Goal: Transaction & Acquisition: Purchase product/service

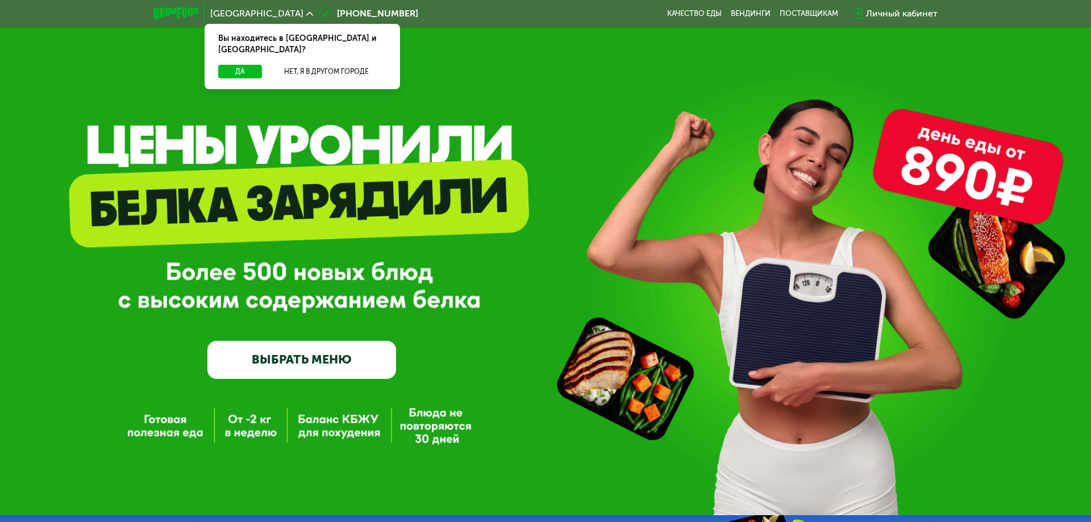
click at [305, 361] on link "ВЫБРАТЬ МЕНЮ" at bounding box center [301, 360] width 189 height 38
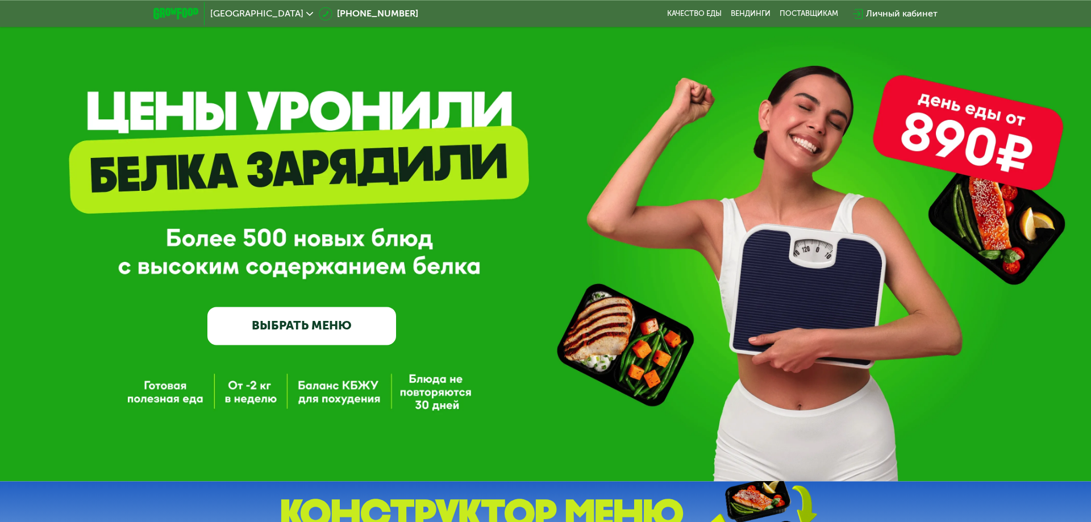
scroll to position [58, 0]
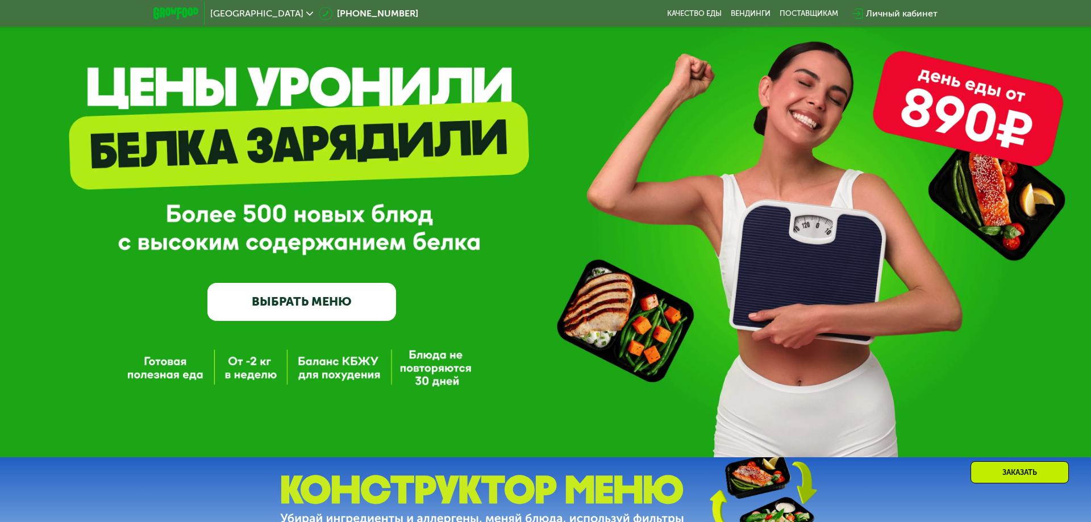
click at [890, 14] on div "Личный кабинет" at bounding box center [902, 14] width 72 height 14
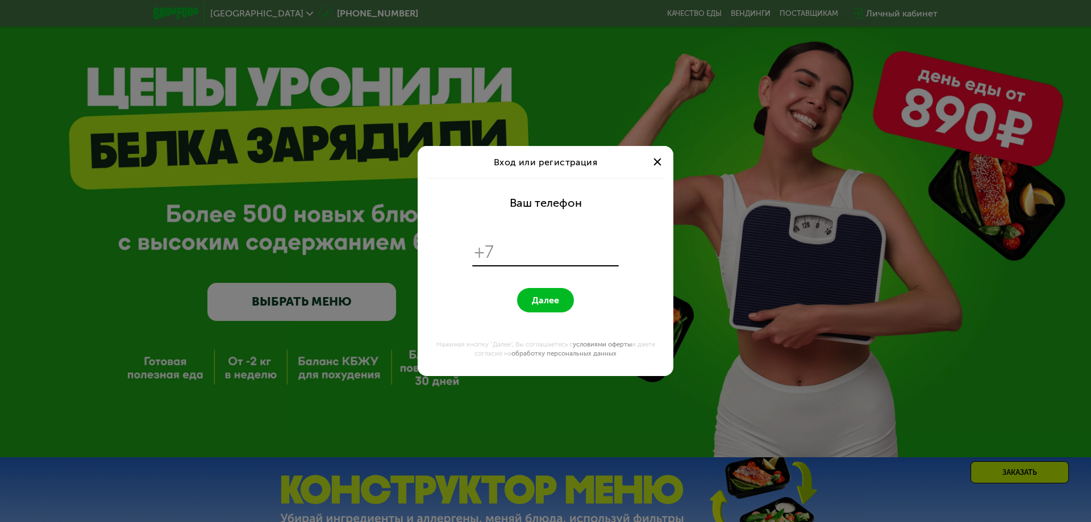
scroll to position [0, 0]
click at [545, 255] on input "tel" at bounding box center [558, 253] width 116 height 22
type input "**********"
click at [542, 303] on span "Далее" at bounding box center [545, 300] width 27 height 11
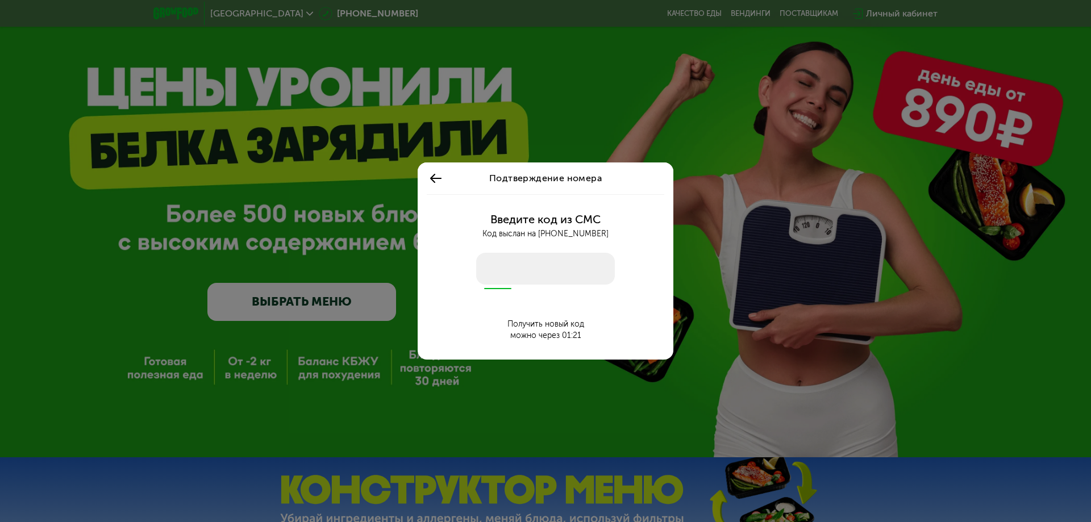
click at [509, 259] on input "number" at bounding box center [545, 269] width 139 height 32
click at [502, 267] on input "number" at bounding box center [545, 269] width 139 height 32
type input "****"
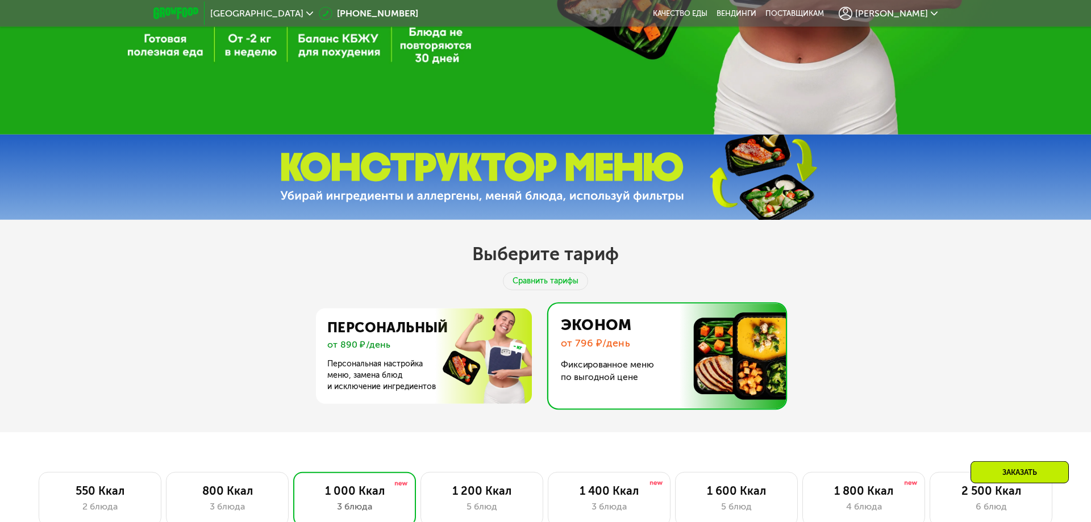
scroll to position [406, 0]
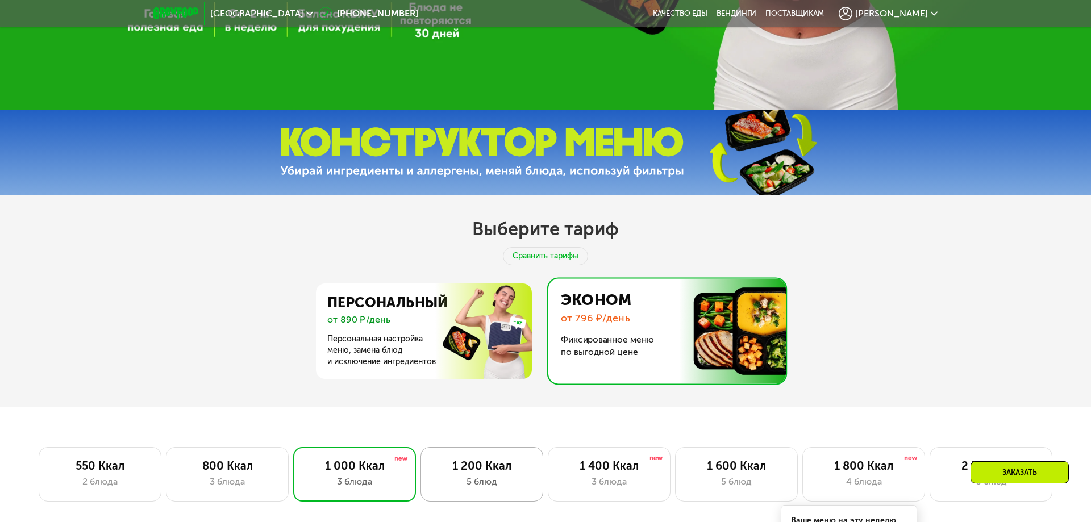
click at [502, 465] on div "1 200 Ккал" at bounding box center [481, 466] width 99 height 14
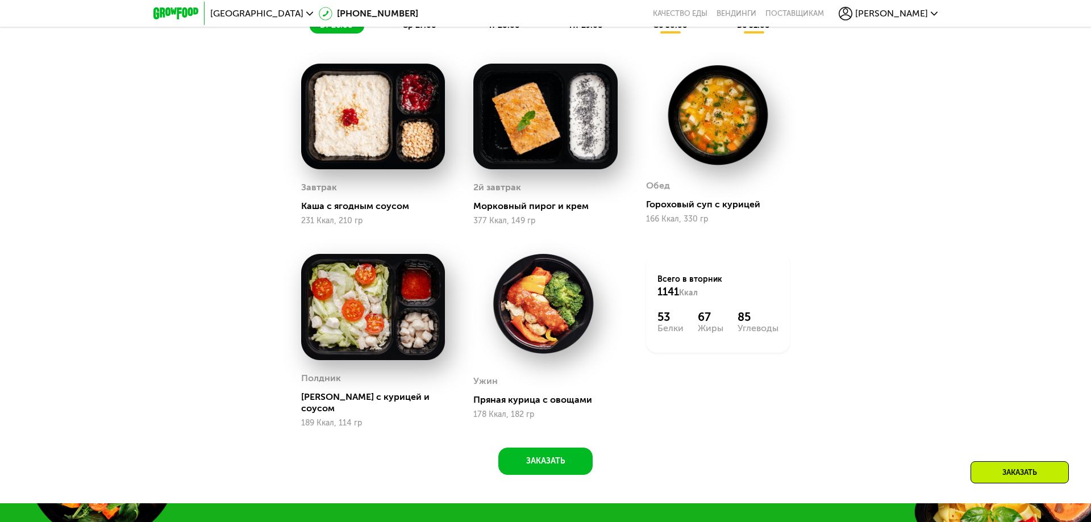
scroll to position [869, 0]
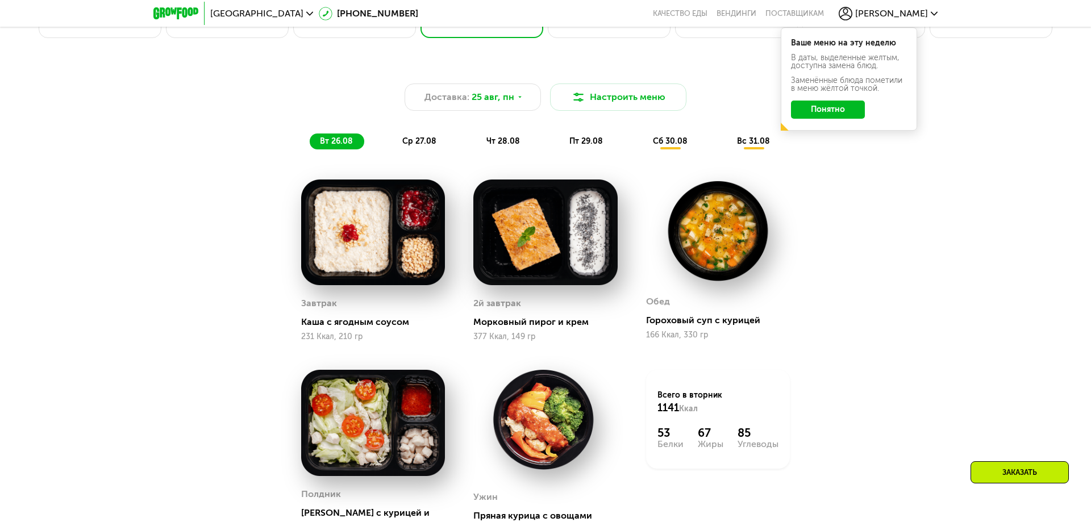
click at [667, 138] on span "сб 30.08" at bounding box center [670, 141] width 35 height 10
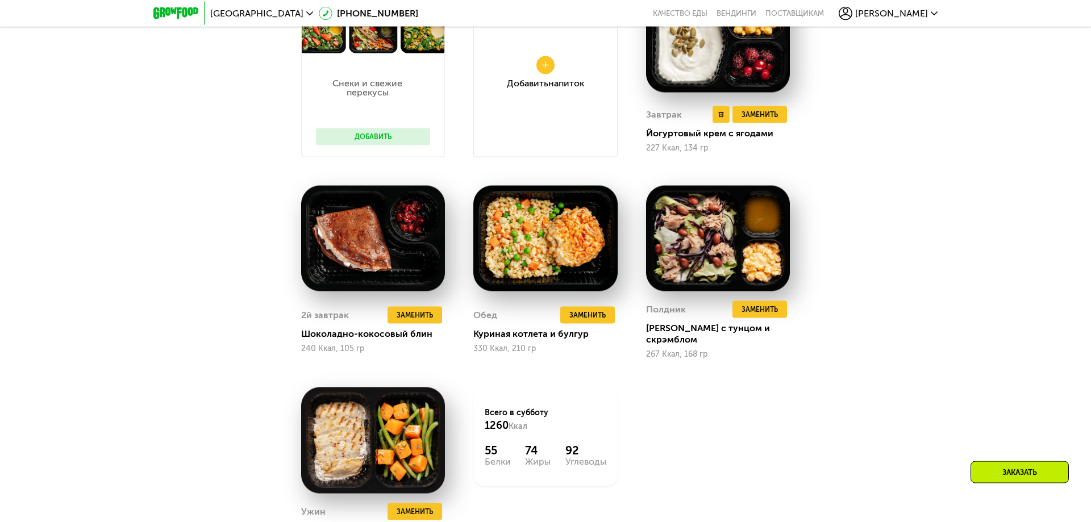
scroll to position [1101, 0]
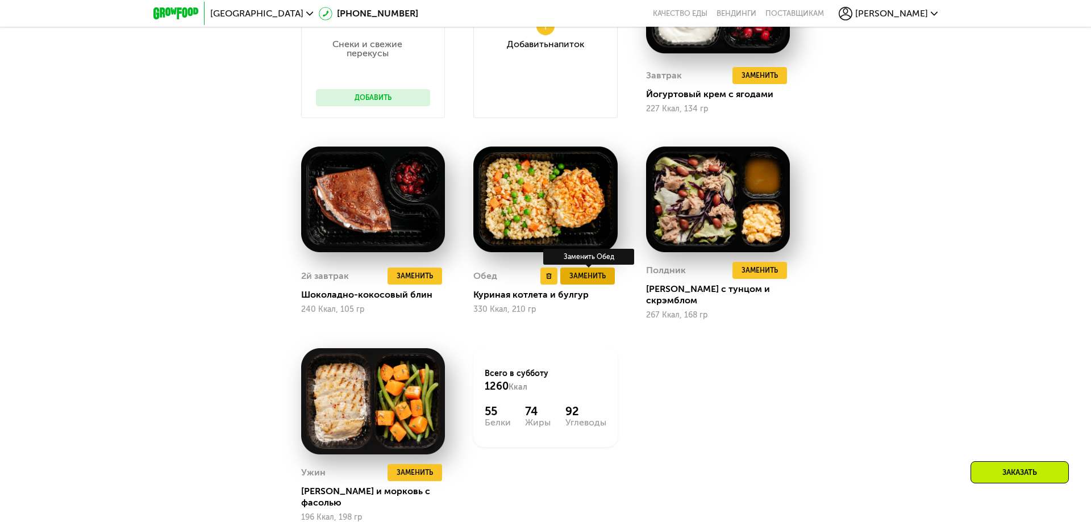
click at [581, 270] on span "Заменить" at bounding box center [587, 275] width 36 height 11
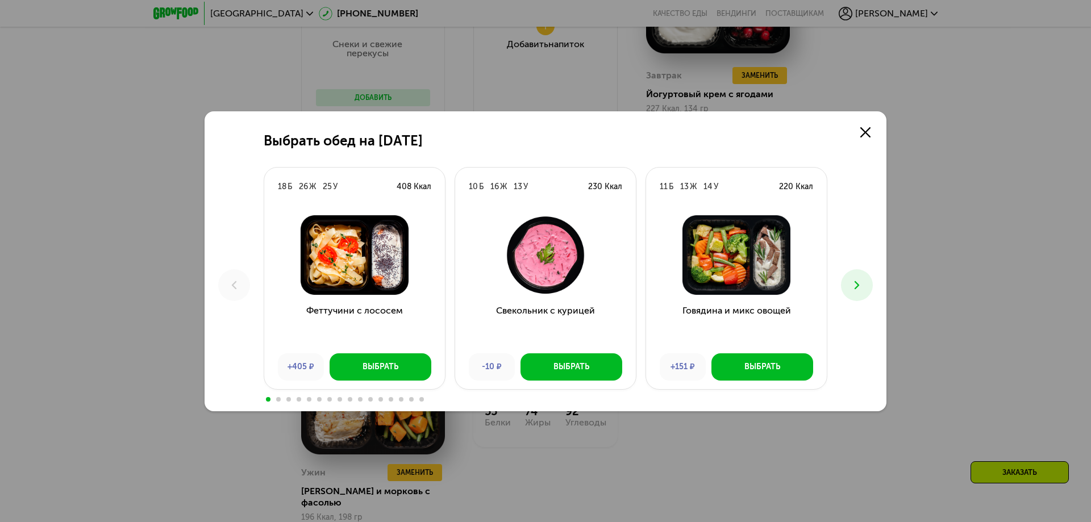
click at [852, 286] on icon at bounding box center [857, 285] width 14 height 14
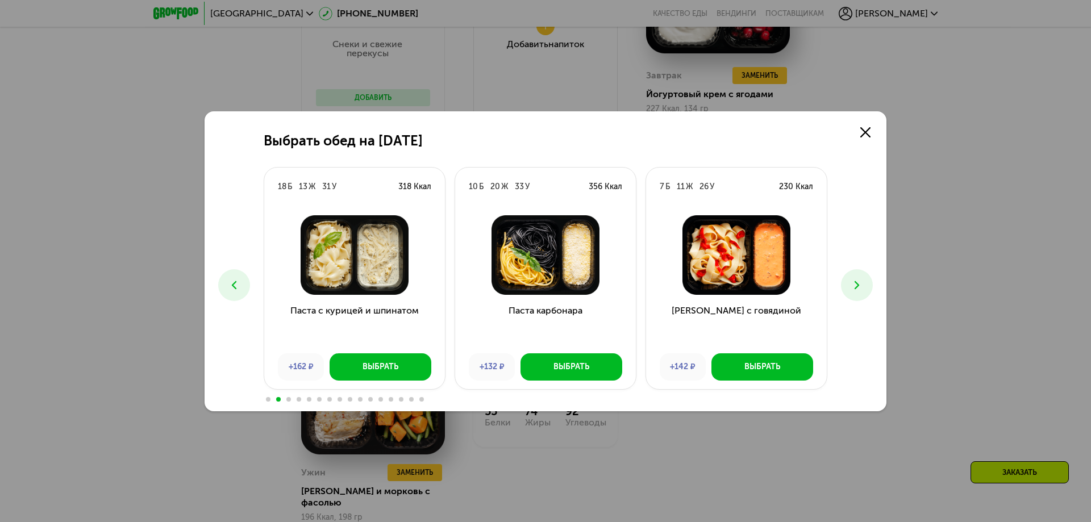
click at [852, 286] on icon at bounding box center [857, 285] width 14 height 14
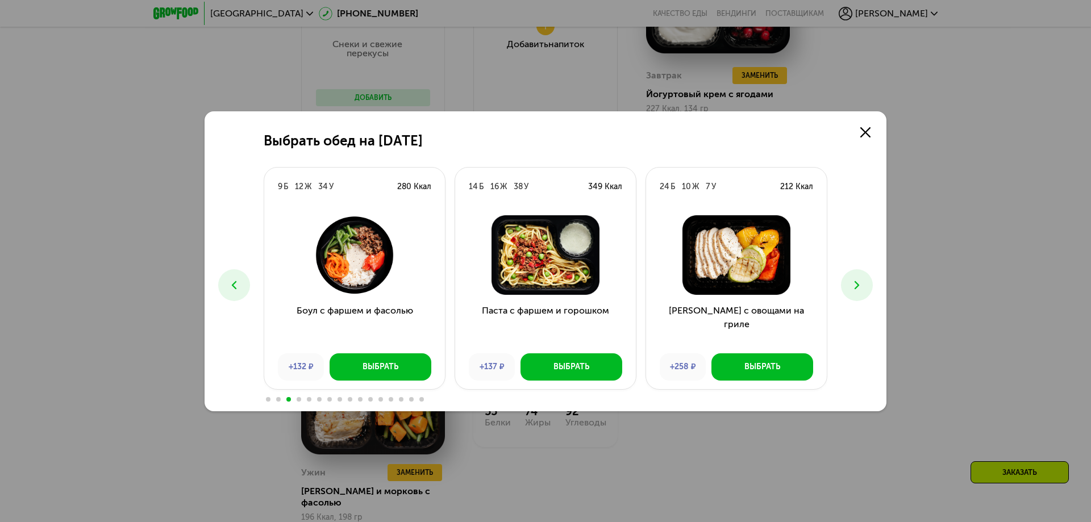
click at [852, 286] on icon at bounding box center [857, 285] width 14 height 14
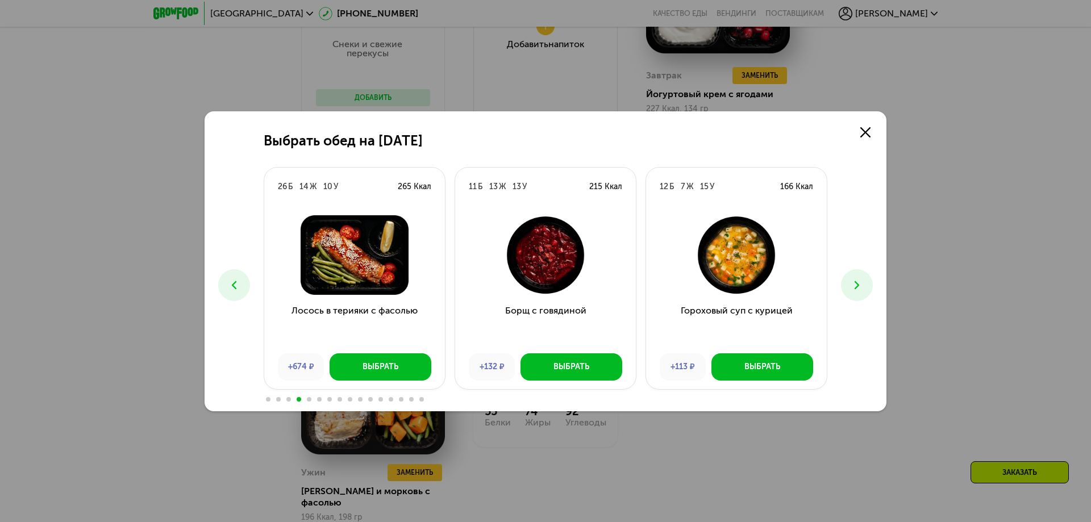
click at [852, 285] on icon at bounding box center [857, 285] width 14 height 14
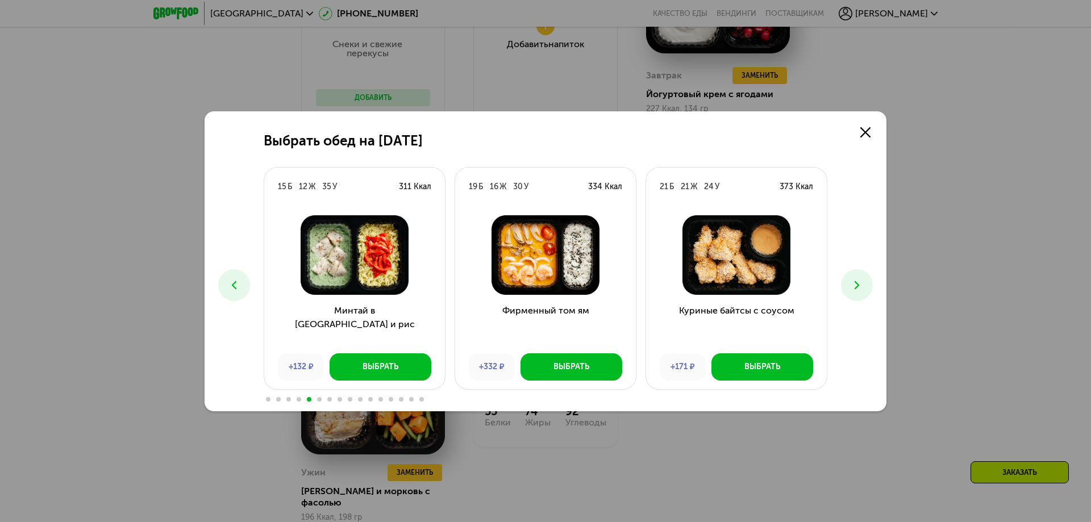
click at [852, 285] on icon at bounding box center [857, 285] width 14 height 14
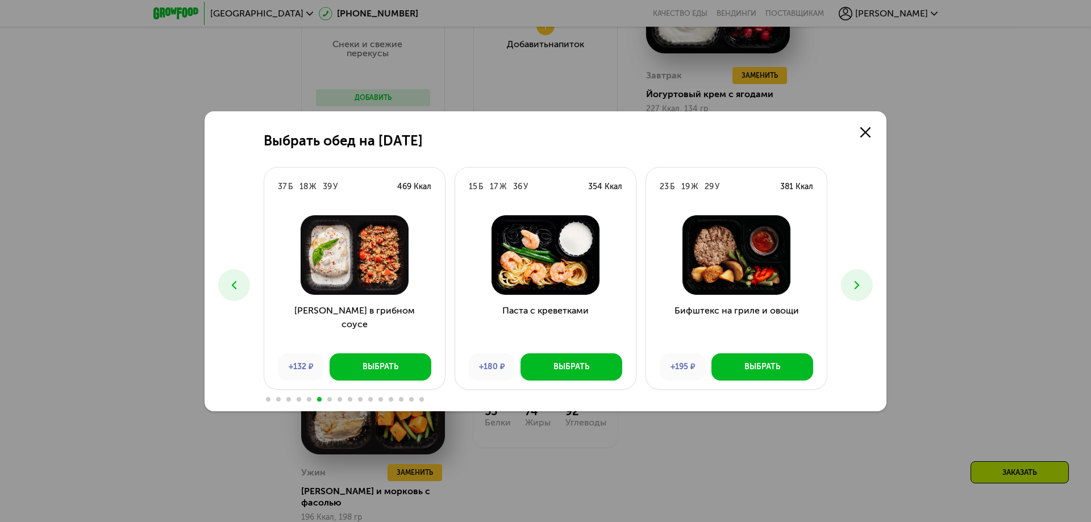
click at [852, 285] on icon at bounding box center [857, 285] width 14 height 14
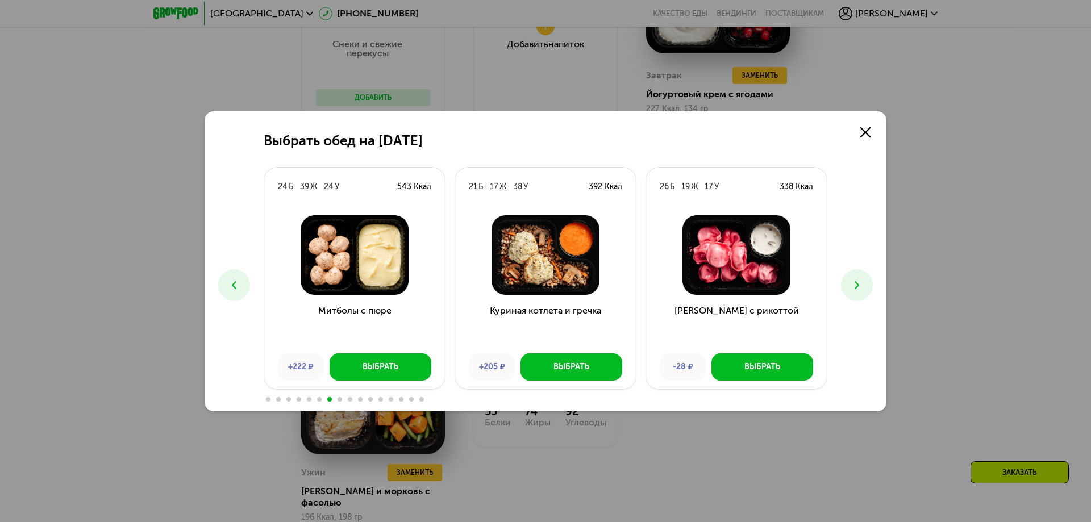
click at [849, 286] on button at bounding box center [857, 285] width 32 height 32
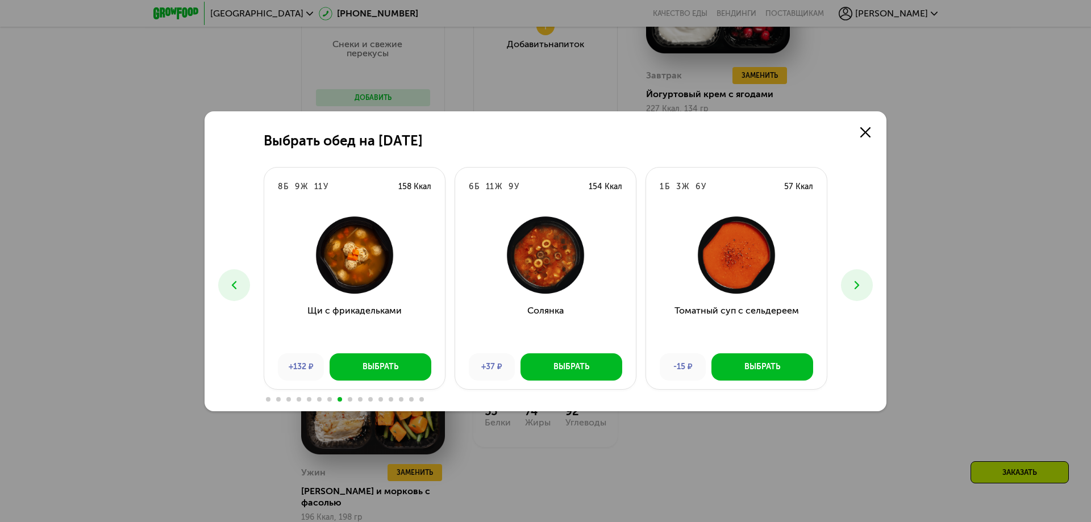
click at [849, 286] on button at bounding box center [857, 285] width 32 height 32
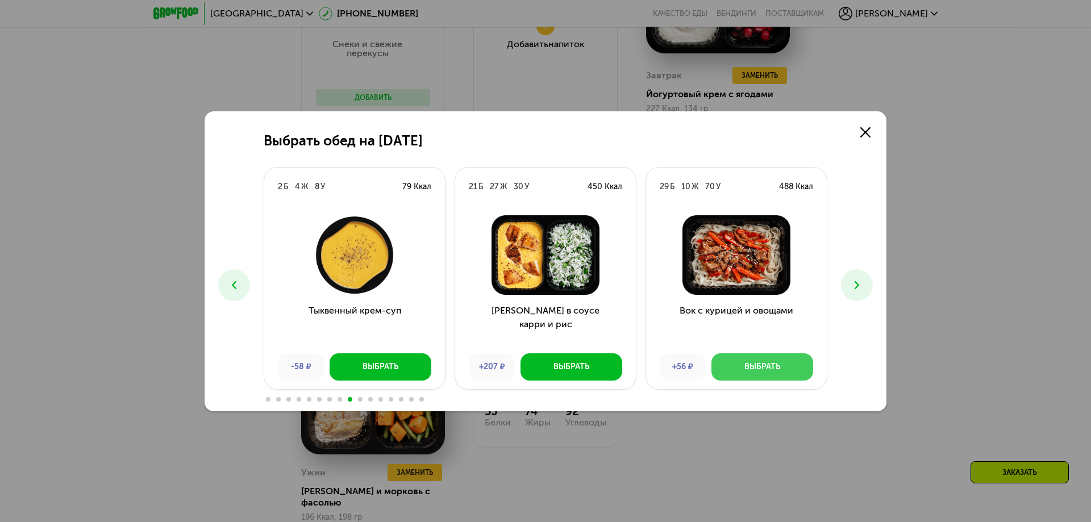
click at [772, 363] on div "Выбрать" at bounding box center [762, 366] width 36 height 11
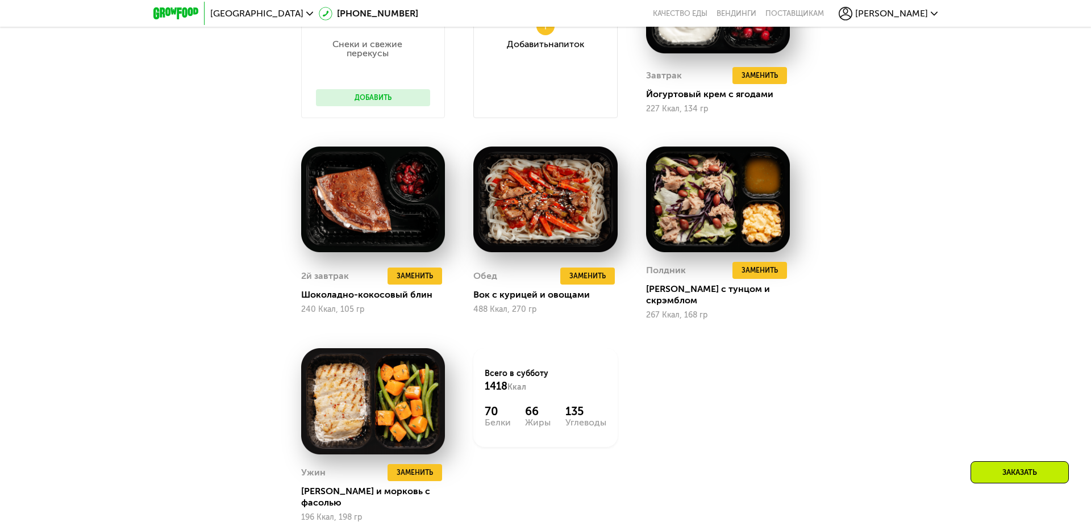
scroll to position [1246, 0]
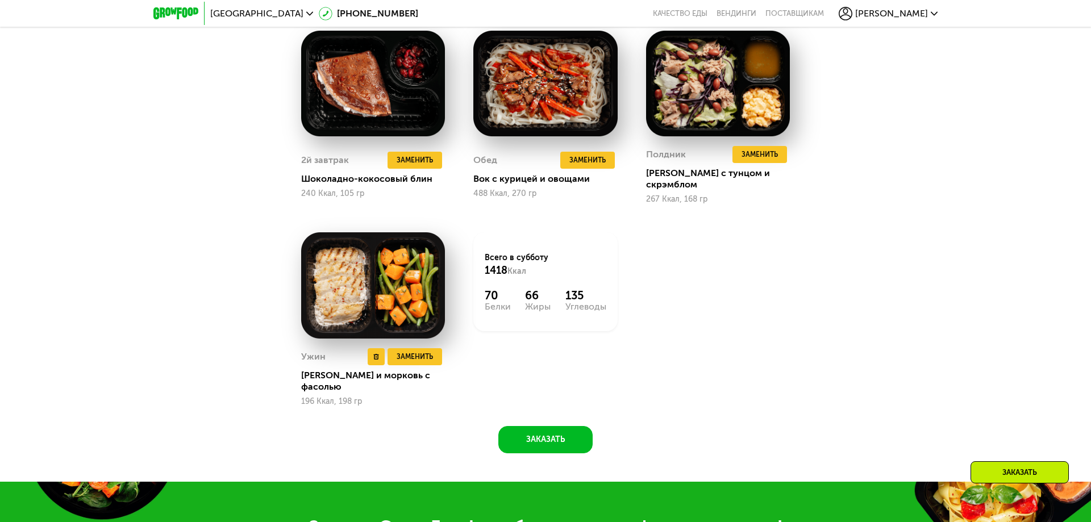
click at [401, 283] on img at bounding box center [373, 285] width 144 height 106
click at [540, 426] on button "Заказать" at bounding box center [545, 439] width 94 height 27
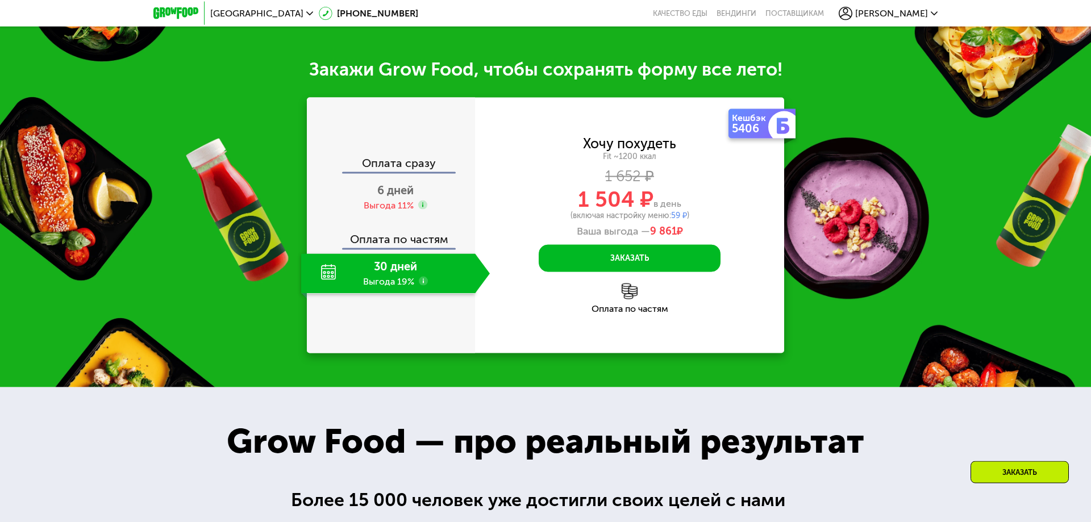
scroll to position [1704, 0]
click at [878, 81] on div "Закажи Grow Food, чтобы сохранять форму все лето! Оплата сразу 6 дней Выгода 11…" at bounding box center [545, 205] width 1091 height 364
click at [798, 78] on div "Закажи Grow Food, чтобы сохранять форму все лето! Оплата сразу 6 дней Выгода 11…" at bounding box center [545, 205] width 1091 height 364
click at [838, 71] on div "Закажи Grow Food, чтобы сохранять форму все лето! Оплата сразу 6 дней Выгода 11…" at bounding box center [545, 205] width 1091 height 364
click at [805, 78] on div "Закажи Grow Food, чтобы сохранять форму все лето! Оплата сразу 6 дней Выгода 11…" at bounding box center [545, 205] width 1091 height 364
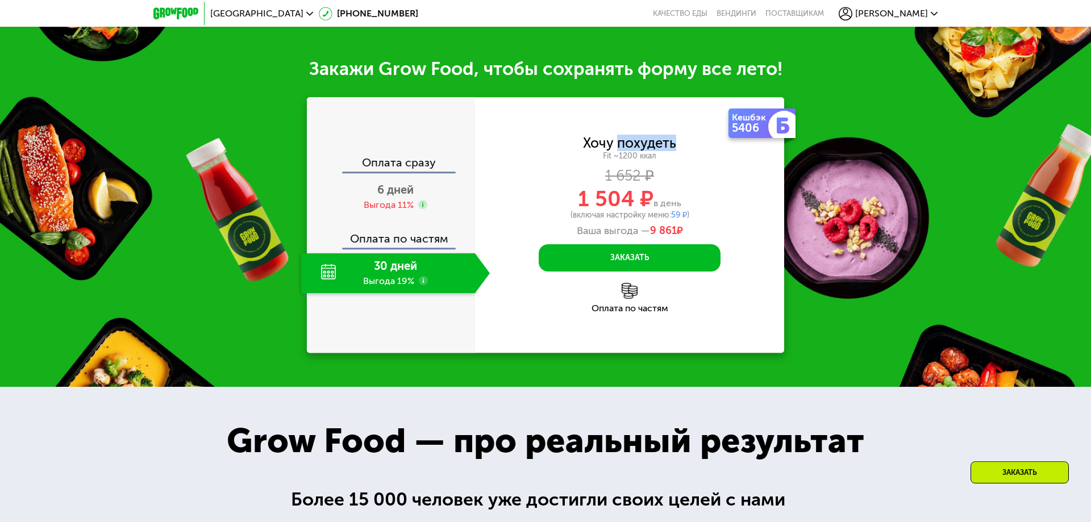
click at [805, 80] on div "Закажи Grow Food, чтобы сохранять форму все лето! Оплата сразу 6 дней Выгода 11…" at bounding box center [545, 205] width 1091 height 364
